Goal: Task Accomplishment & Management: Manage account settings

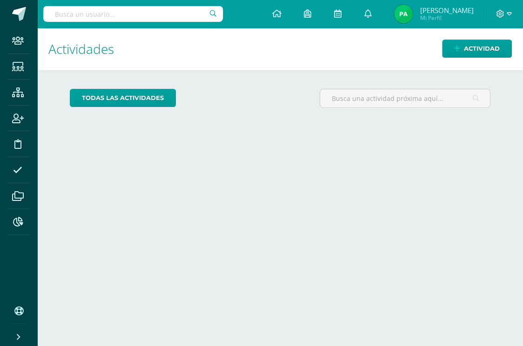
click at [133, 16] on input "text" at bounding box center [133, 14] width 180 height 16
paste input "Laura Johanna Orantes Garcia"
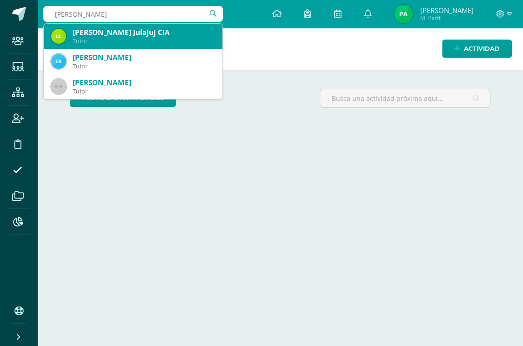
type input "Laura daniela"
click at [110, 27] on div "Laura Daniela Sican Orantes" at bounding box center [144, 32] width 142 height 10
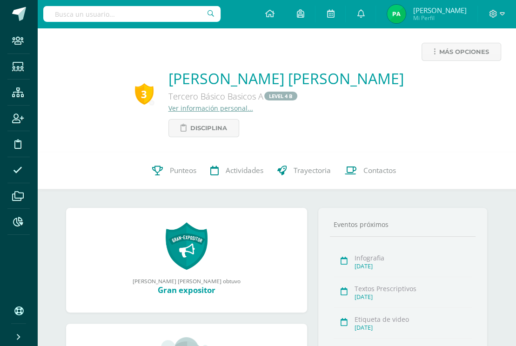
click at [234, 107] on link "Ver información personal..." at bounding box center [210, 108] width 85 height 9
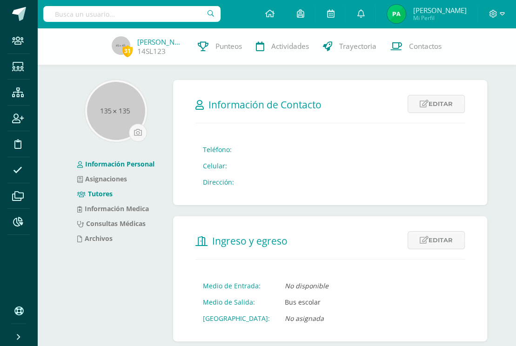
click at [110, 196] on link "Tutores" at bounding box center [94, 193] width 35 height 9
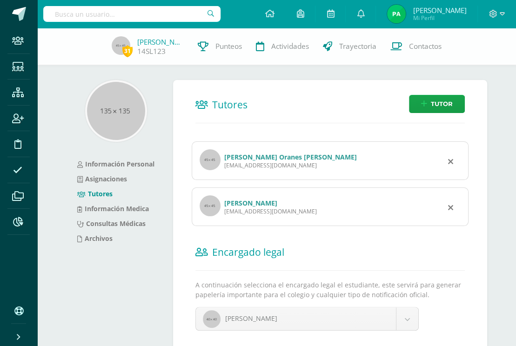
click at [265, 156] on link "Laura Oranes Garcia" at bounding box center [290, 157] width 133 height 9
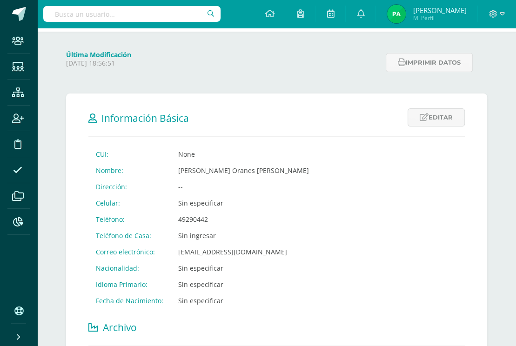
scroll to position [47, 0]
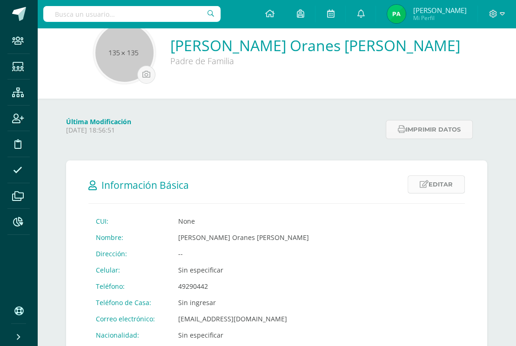
click at [436, 184] on link "Editar" at bounding box center [436, 184] width 57 height 18
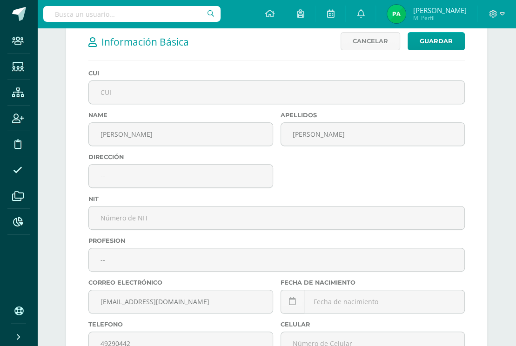
scroll to position [186, 0]
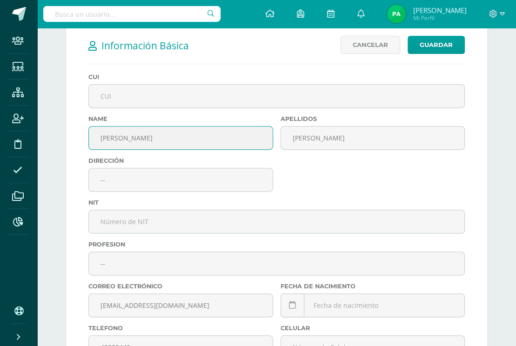
click at [133, 139] on input "Laura Oranes" at bounding box center [181, 138] width 184 height 23
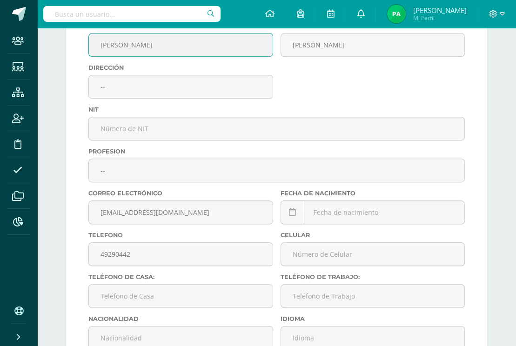
type input "[PERSON_NAME]"
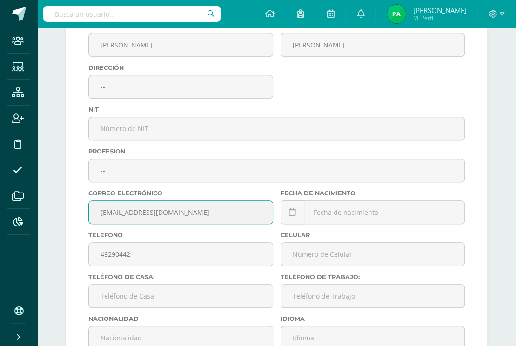
drag, startPoint x: 175, startPoint y: 214, endPoint x: 77, endPoint y: 218, distance: 98.7
click at [77, 218] on form "Información Básica Editar Cancelar Guardar CUI: None Nombre: Laura Oranes Garci…" at bounding box center [276, 259] width 421 height 662
paste input "[PERSON_NAME][EMAIL_ADDRESS][DOMAIN_NAME]"
type input "[PERSON_NAME][EMAIL_ADDRESS][DOMAIN_NAME]"
click at [349, 261] on input "text" at bounding box center [373, 254] width 184 height 23
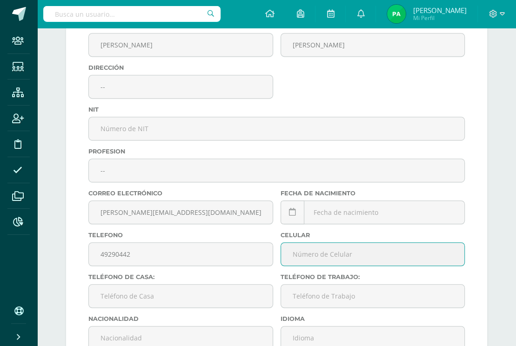
type input "00000000"
click at [230, 306] on input "text" at bounding box center [181, 296] width 184 height 23
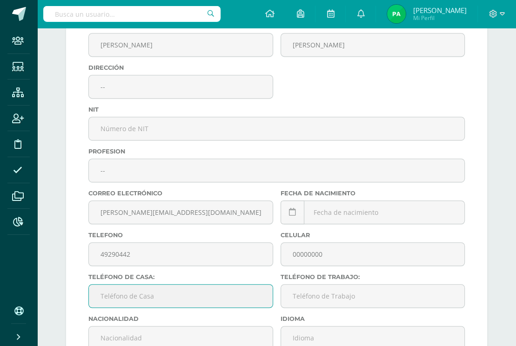
type input "00000000"
click at [337, 303] on input "text" at bounding box center [373, 296] width 184 height 23
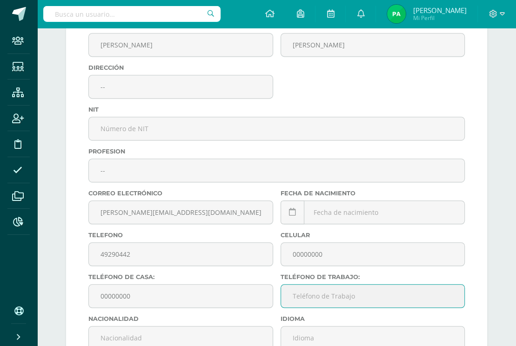
type input "00000000"
click at [509, 211] on div "Más opciones Laura Oranes Garcia Padre de Familia Última Modificación Thursday …" at bounding box center [276, 257] width 479 height 1017
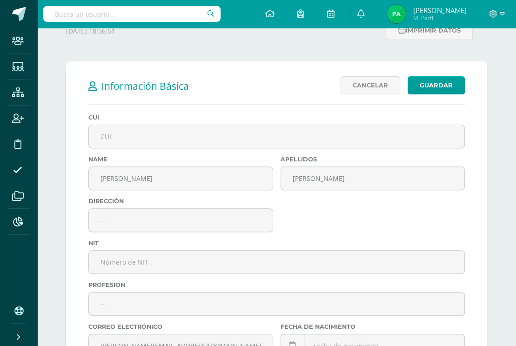
scroll to position [145, 0]
click at [438, 87] on link "Guardar" at bounding box center [436, 86] width 57 height 18
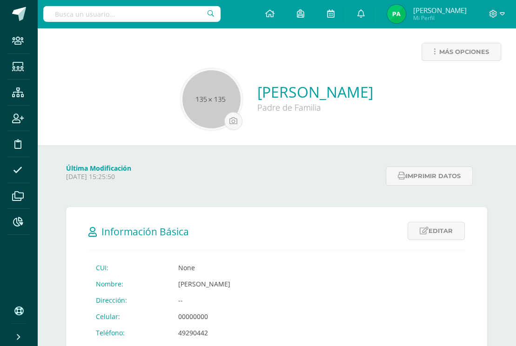
scroll to position [186, 0]
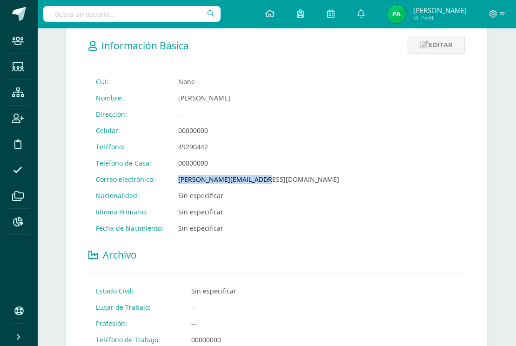
drag, startPoint x: 258, startPoint y: 181, endPoint x: 172, endPoint y: 184, distance: 86.1
click at [172, 184] on td "[PERSON_NAME][EMAIL_ADDRESS][DOMAIN_NAME]" at bounding box center [259, 179] width 176 height 16
copy td "[PERSON_NAME][EMAIL_ADDRESS][DOMAIN_NAME]"
click at [348, 149] on div "CUI: None Nombre: [PERSON_NAME] Dirección: -- Celular: 00000000 Teléfono: 49290…" at bounding box center [276, 281] width 376 height 414
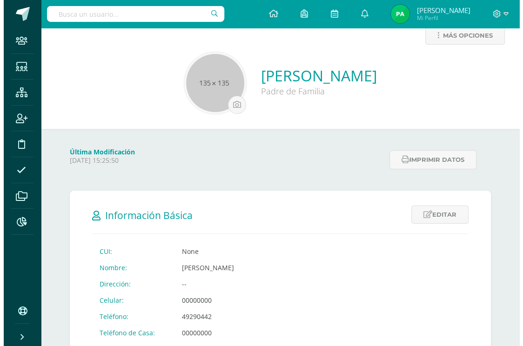
scroll to position [0, 0]
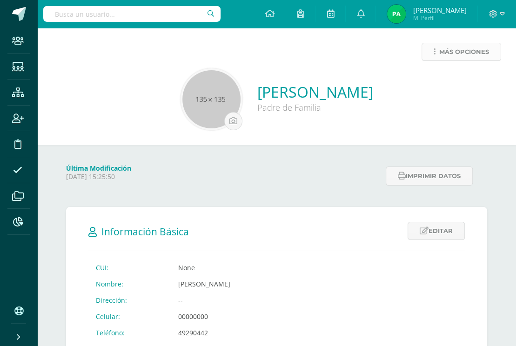
click at [474, 54] on span "Más opciones" at bounding box center [464, 51] width 50 height 17
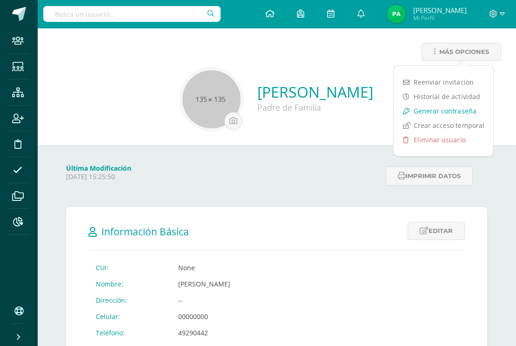
click at [444, 111] on link "Generar contraseña" at bounding box center [444, 111] width 100 height 14
